Goal: Transaction & Acquisition: Purchase product/service

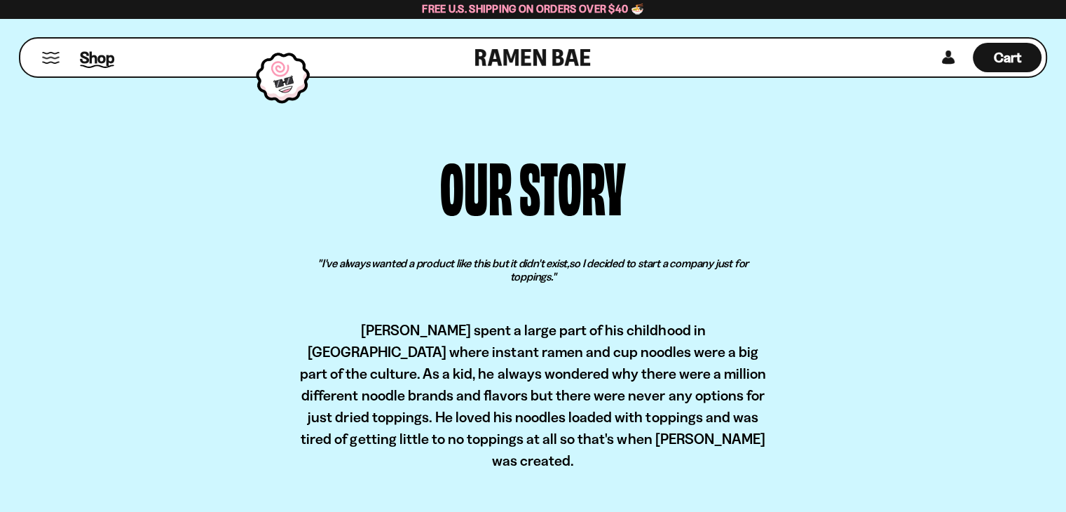
click at [93, 60] on span "Shop" at bounding box center [97, 57] width 34 height 21
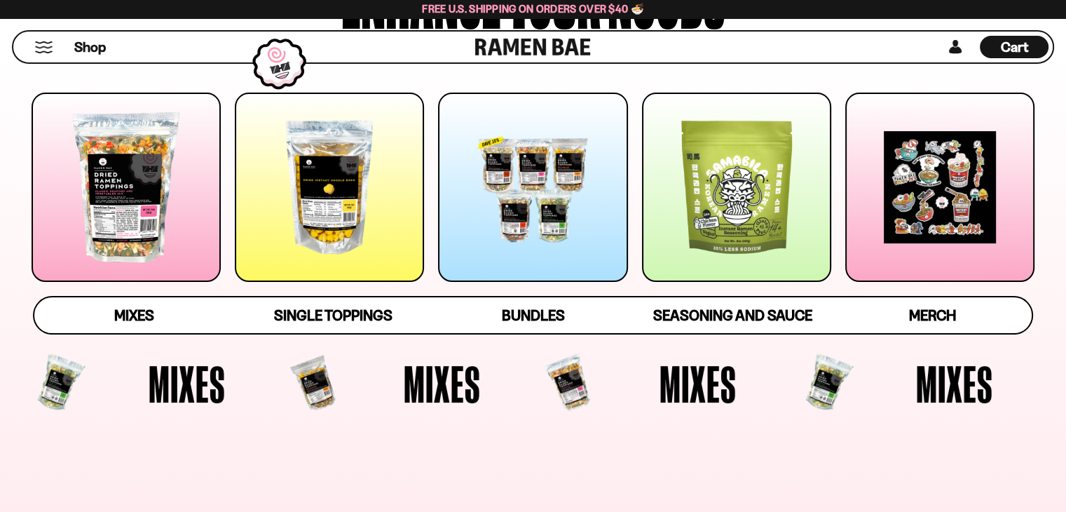
scroll to position [210, 0]
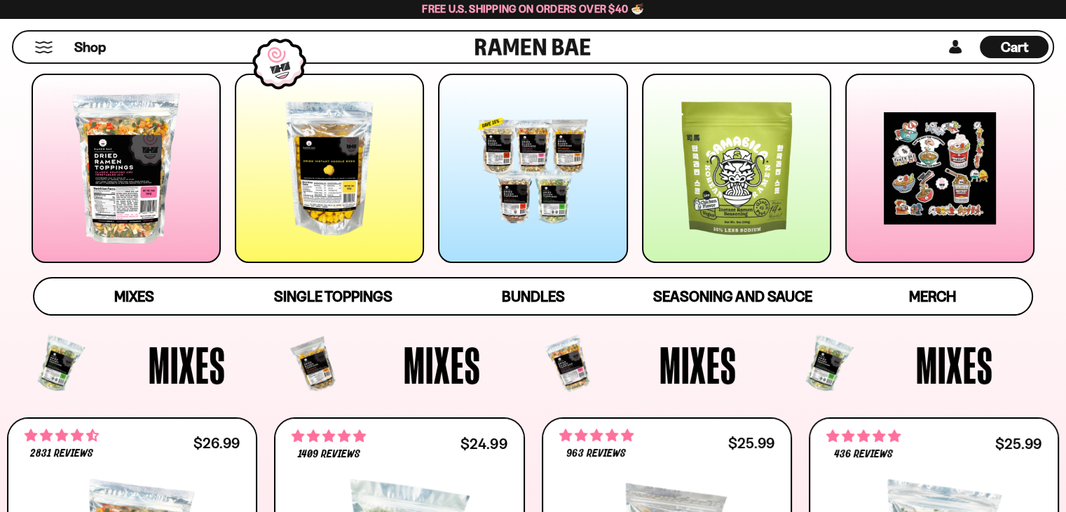
click at [149, 186] on div at bounding box center [126, 168] width 189 height 189
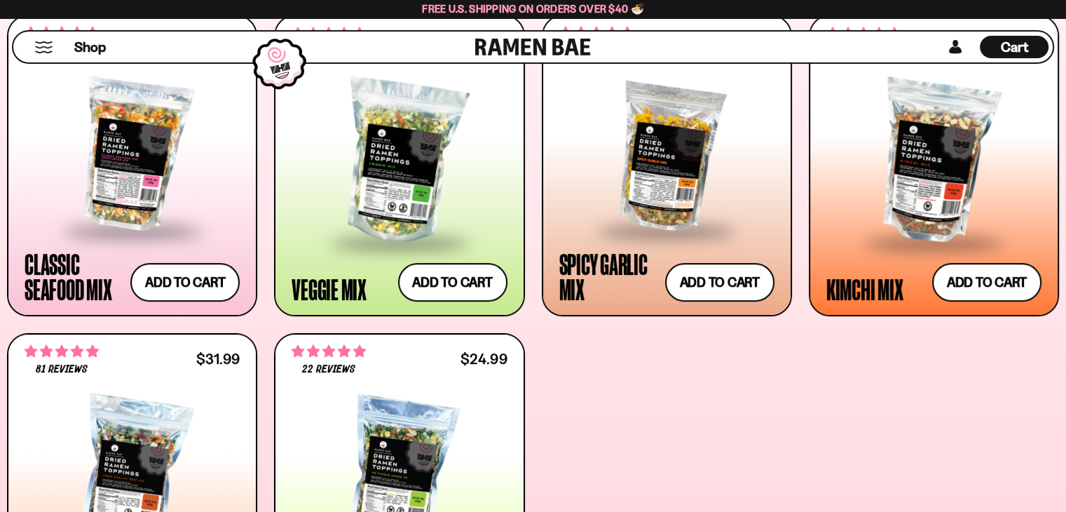
scroll to position [613, 0]
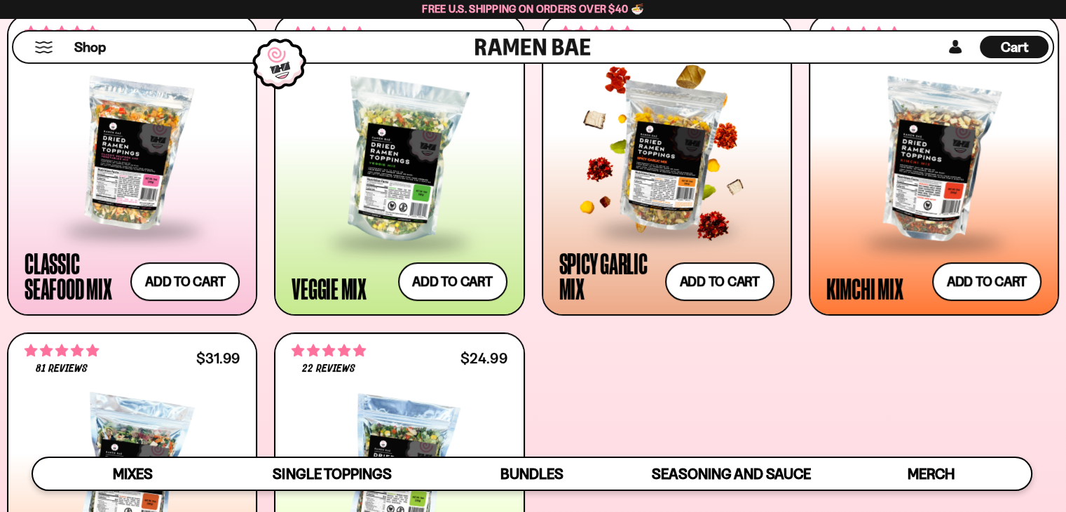
click at [660, 179] on div at bounding box center [666, 154] width 215 height 149
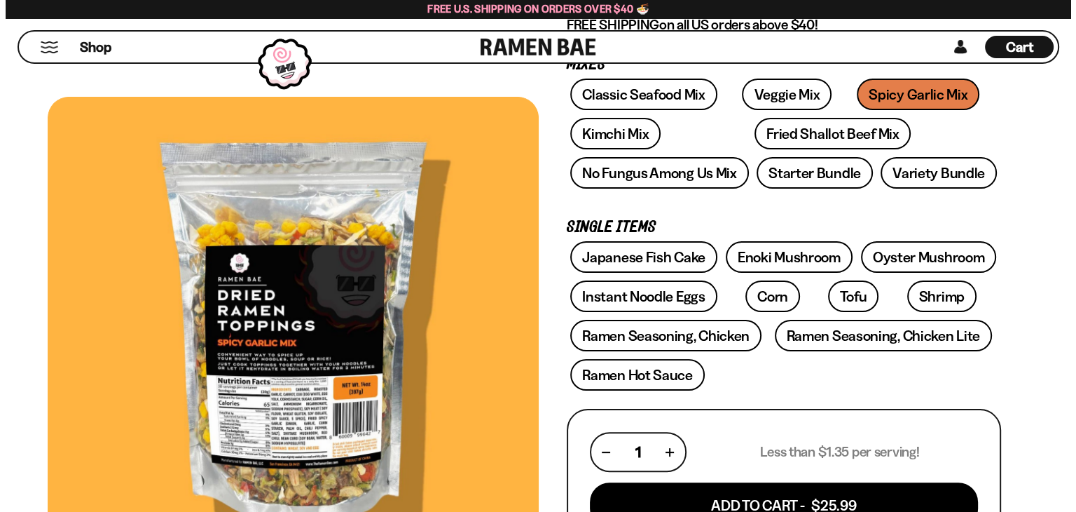
scroll to position [280, 0]
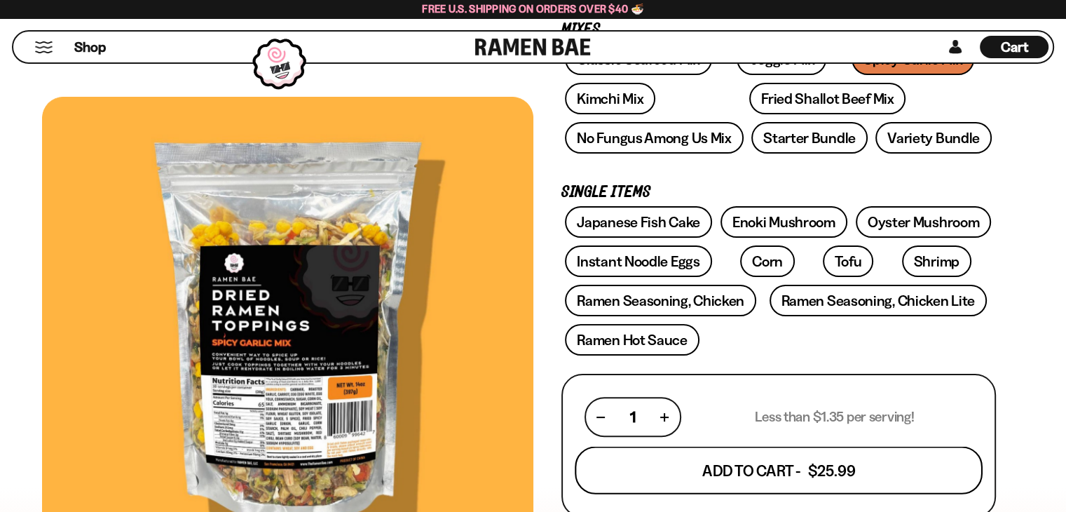
click at [842, 464] on button "Add To Cart - $25.99" at bounding box center [779, 470] width 408 height 48
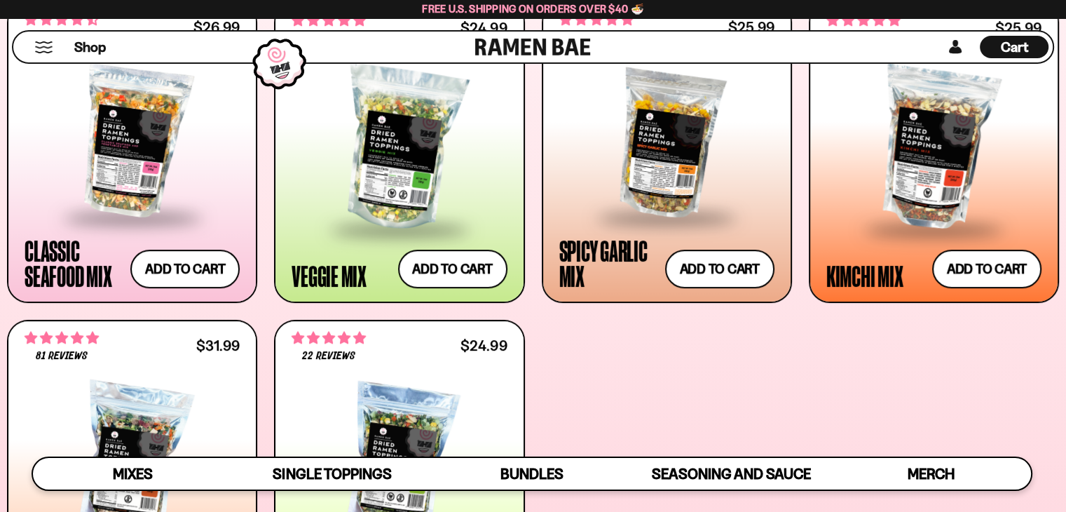
scroll to position [613, 0]
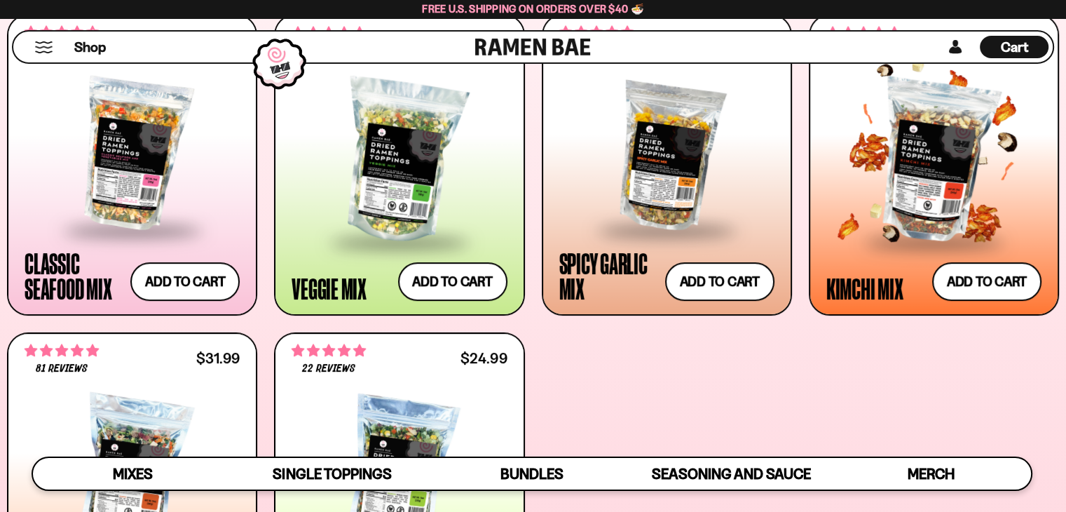
click at [885, 174] on div at bounding box center [933, 160] width 215 height 159
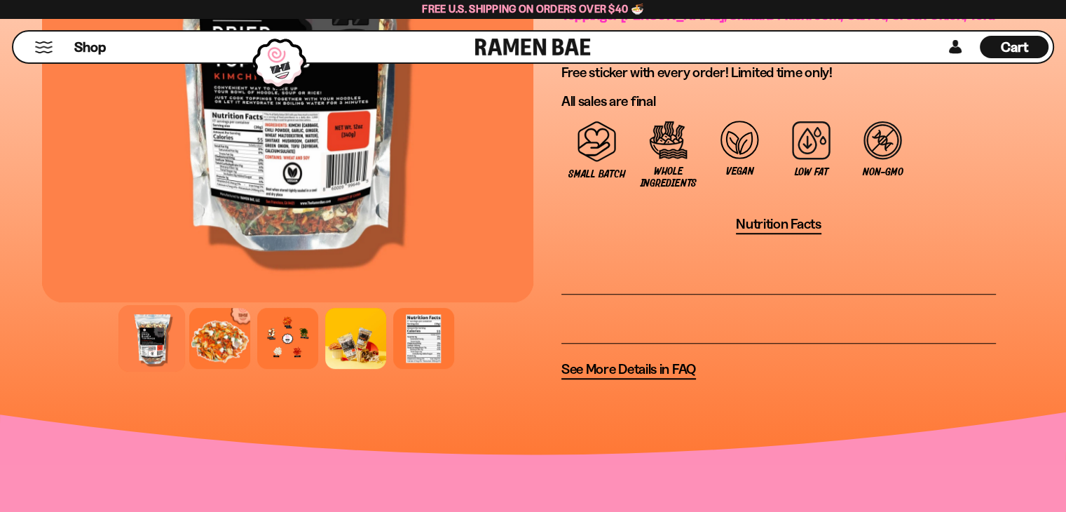
scroll to position [1121, 0]
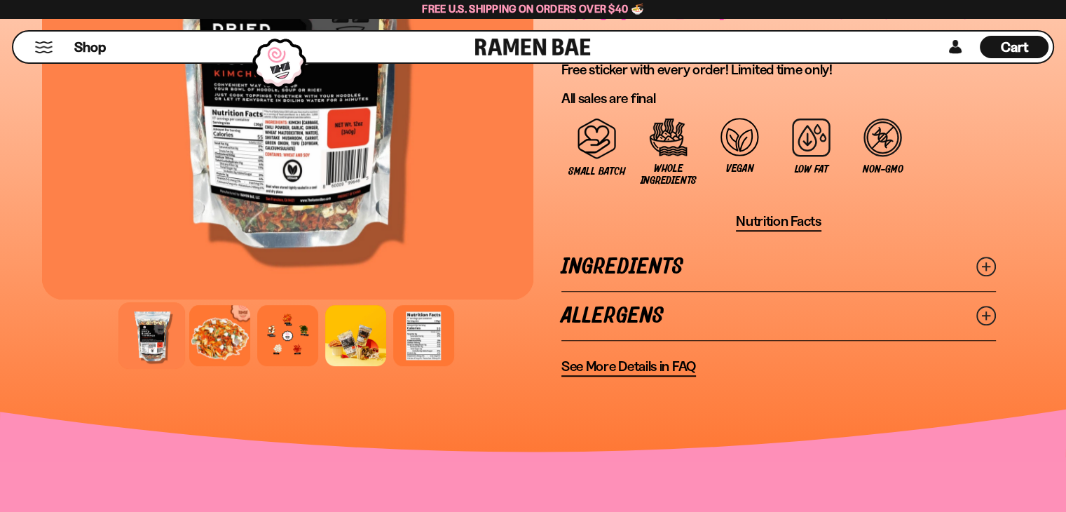
click at [922, 260] on link "Ingredients" at bounding box center [778, 266] width 434 height 48
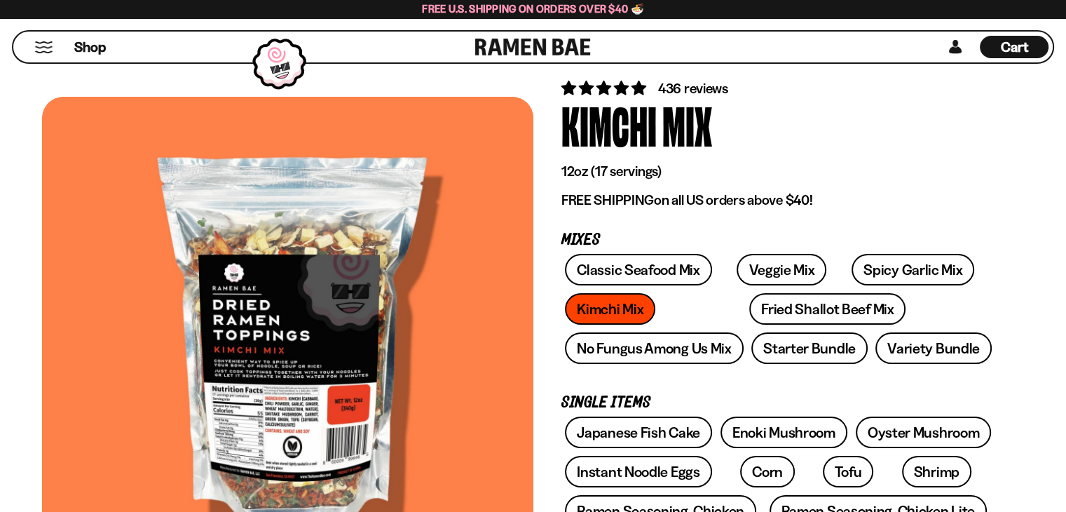
scroll to position [0, 0]
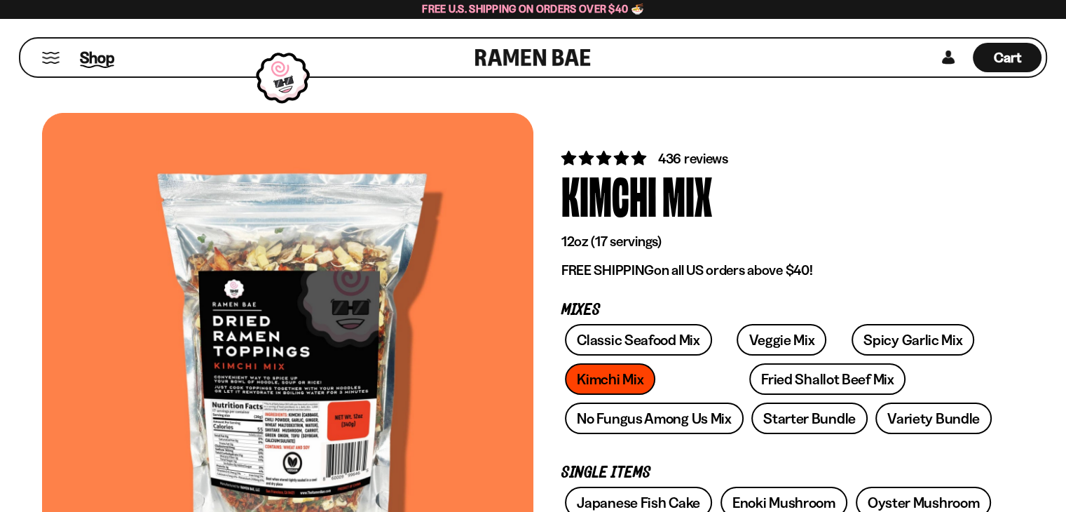
click at [84, 60] on span "Shop" at bounding box center [97, 57] width 34 height 21
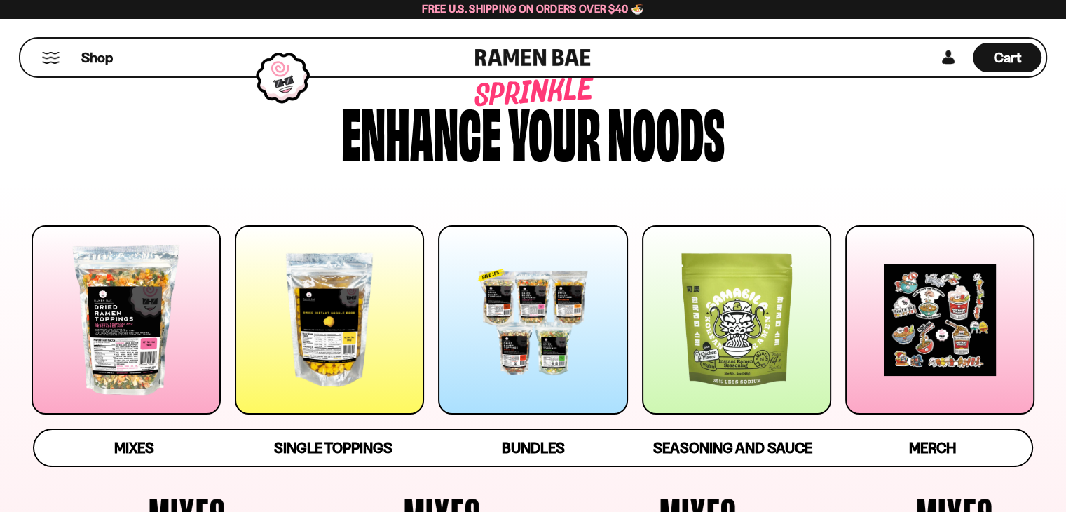
scroll to position [70, 0]
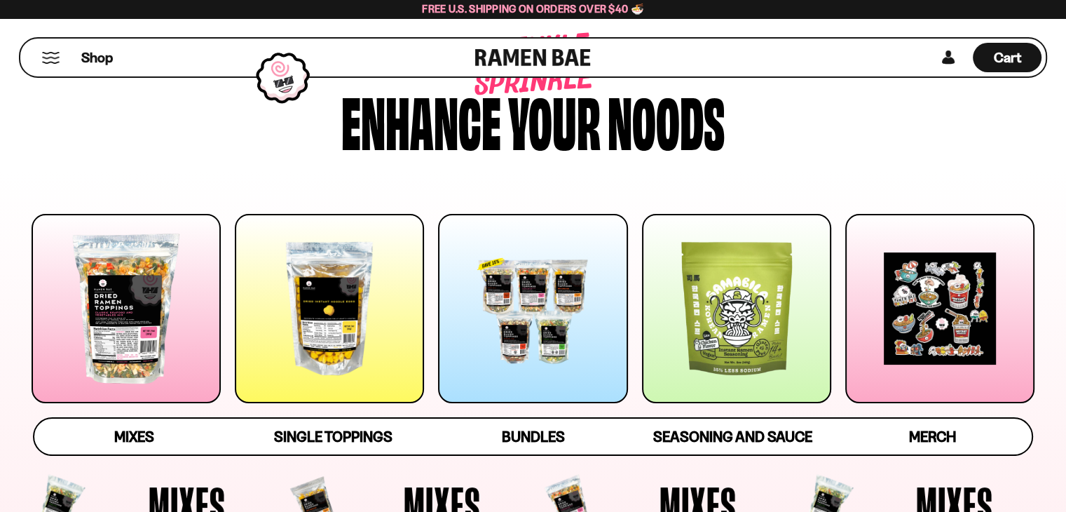
click at [498, 308] on div at bounding box center [532, 308] width 189 height 189
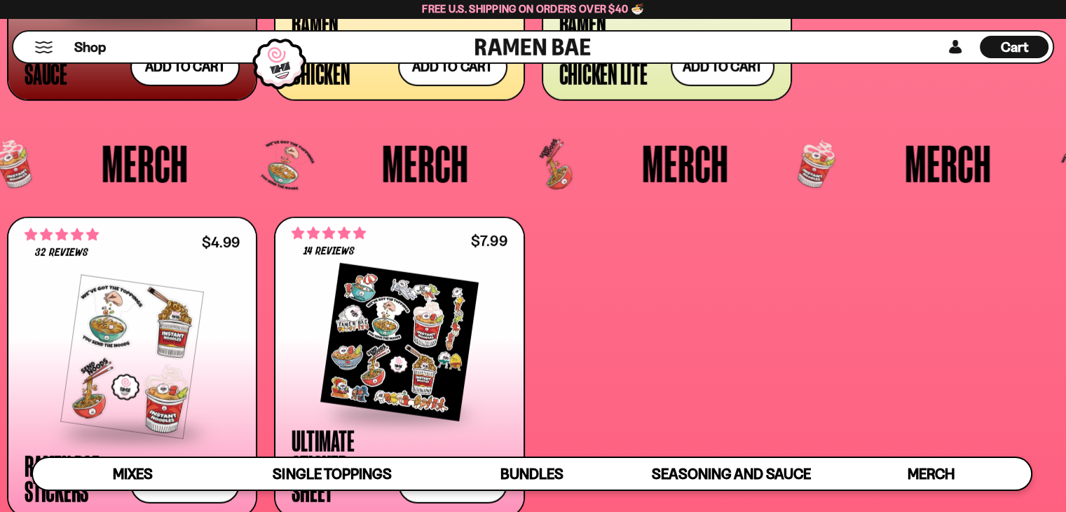
scroll to position [3948, 0]
